Goal: Obtain resource: Download file/media

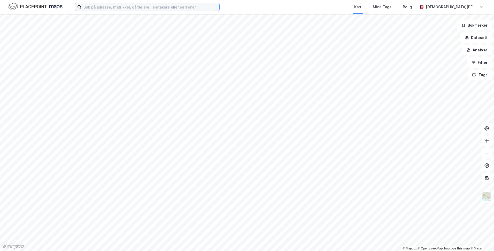
click at [129, 9] on input at bounding box center [150, 7] width 138 height 8
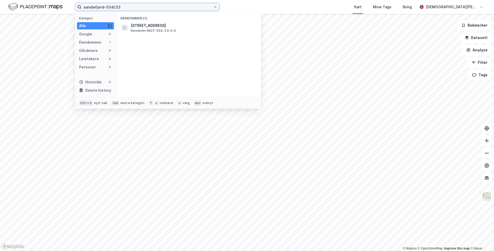
type input "sandefjord-504/33"
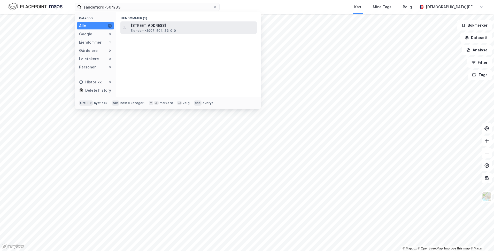
click at [139, 29] on span "Eiendom • 3907-504-33-0-0" at bounding box center [153, 31] width 45 height 4
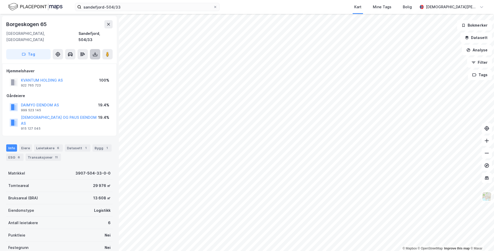
click at [96, 52] on icon at bounding box center [95, 54] width 5 height 5
click at [82, 63] on div "Last ned grunnbok" at bounding box center [70, 65] width 30 height 4
